Goal: Information Seeking & Learning: Learn about a topic

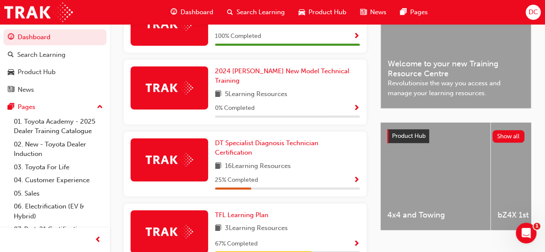
scroll to position [241, 0]
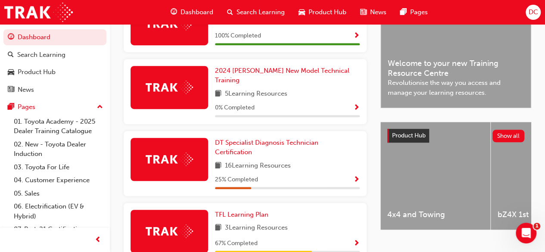
click at [356, 176] on span "Show Progress" at bounding box center [356, 180] width 6 height 8
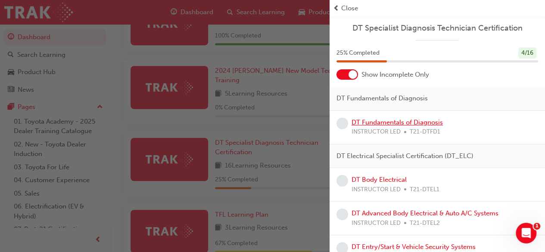
click at [399, 124] on link "DT Fundamentals of Diagnosis" at bounding box center [396, 122] width 91 height 8
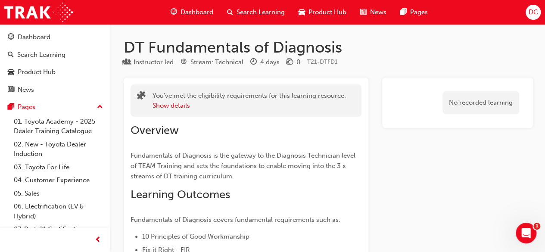
click at [180, 110] on div "You've met the eligibility requirements for this learning resource. Show details" at bounding box center [245, 100] width 231 height 32
click at [180, 106] on button "Show details" at bounding box center [170, 106] width 37 height 10
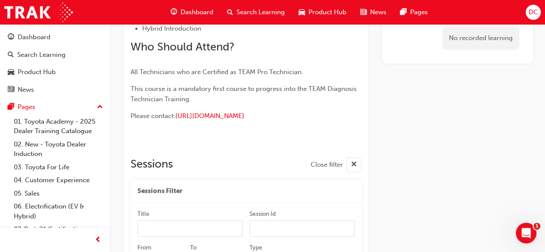
scroll to position [499, 0]
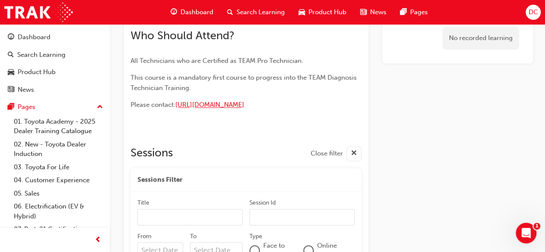
click at [237, 104] on span "[URL][DOMAIN_NAME]" at bounding box center [209, 105] width 69 height 8
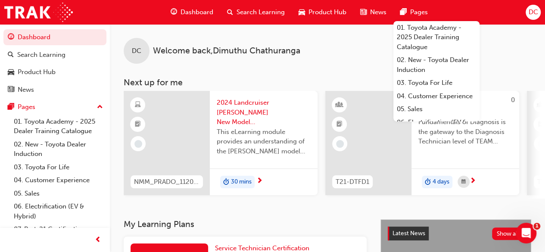
click at [353, 212] on div "DC Welcome back , [PERSON_NAME] Next up for me NMM_PRADO_112024_MODULE_1 2024 L…" at bounding box center [327, 121] width 435 height 195
click at [512, 65] on div "DC Welcome back , [PERSON_NAME] Next up for me NMM_PRADO_112024_MODULE_1 2024 L…" at bounding box center [327, 111] width 435 height 174
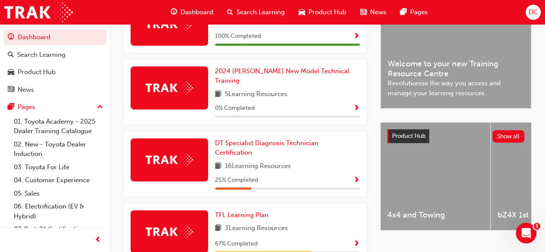
scroll to position [241, 0]
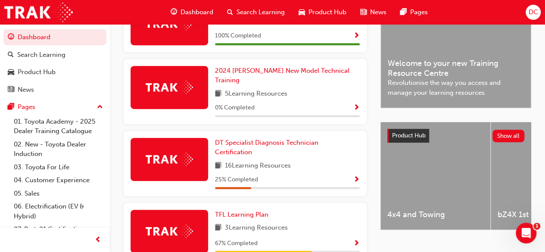
click at [356, 176] on span "Show Progress" at bounding box center [356, 180] width 6 height 8
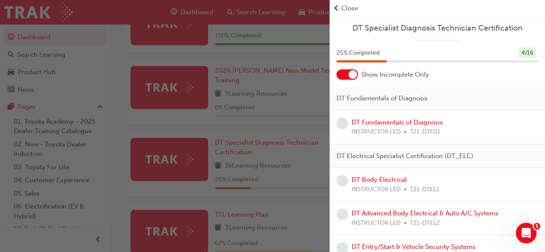
click at [474, 129] on div "DT Fundamentals of Diagnosis INSTRUCTOR LED T21-DTFD1" at bounding box center [436, 127] width 201 height 19
drag, startPoint x: 427, startPoint y: 133, endPoint x: 405, endPoint y: 130, distance: 22.6
click at [405, 130] on div "INSTRUCTOR LED T21-DTFD1" at bounding box center [396, 132] width 91 height 10
click at [387, 123] on link "DT Fundamentals of Diagnosis" at bounding box center [396, 122] width 91 height 8
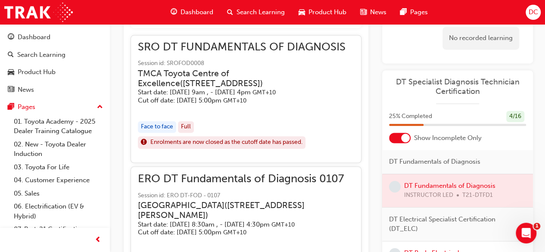
scroll to position [636, 0]
click at [401, 138] on div at bounding box center [405, 137] width 9 height 9
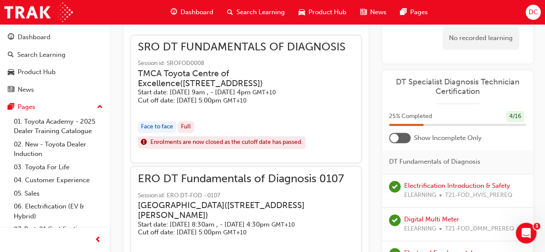
click at [401, 138] on div at bounding box center [400, 138] width 22 height 10
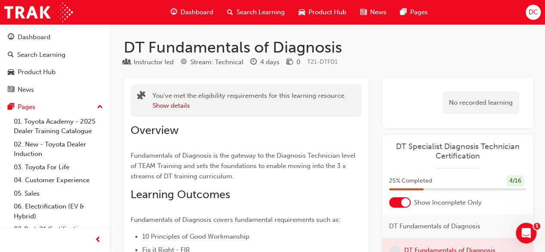
scroll to position [0, 0]
click at [179, 106] on button "Show details" at bounding box center [170, 106] width 37 height 10
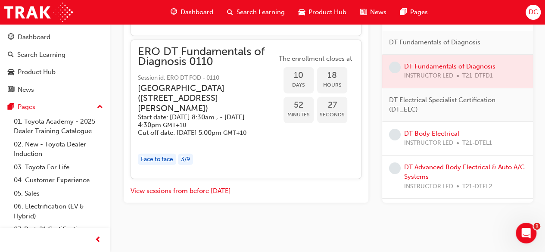
scroll to position [1160, 0]
click at [195, 12] on span "Dashboard" at bounding box center [196, 12] width 33 height 10
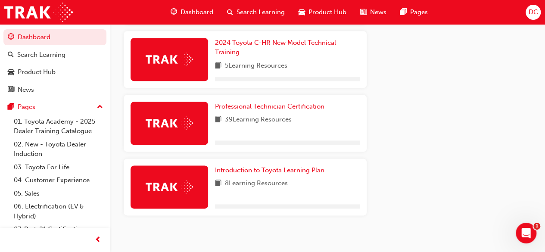
scroll to position [485, 0]
